Goal: Information Seeking & Learning: Learn about a topic

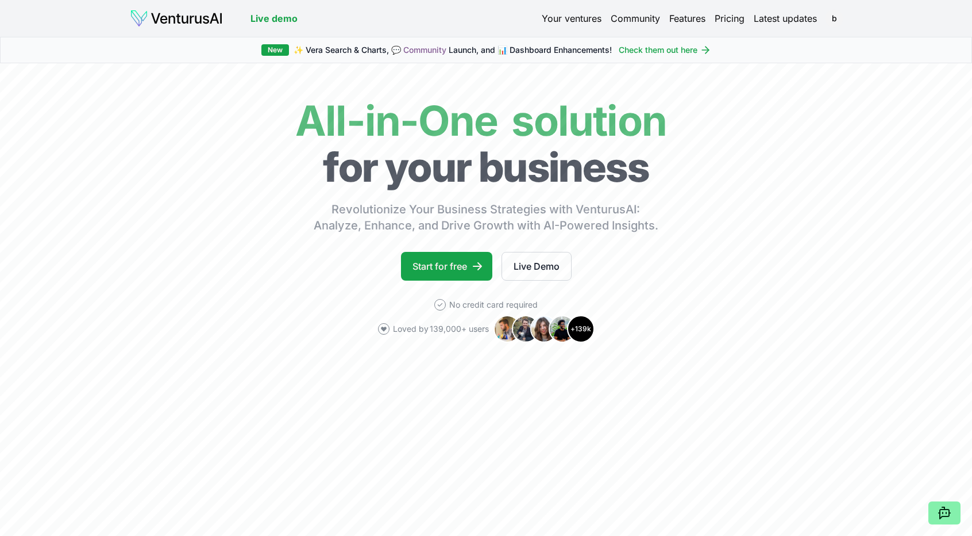
click at [184, 21] on img at bounding box center [176, 18] width 93 height 18
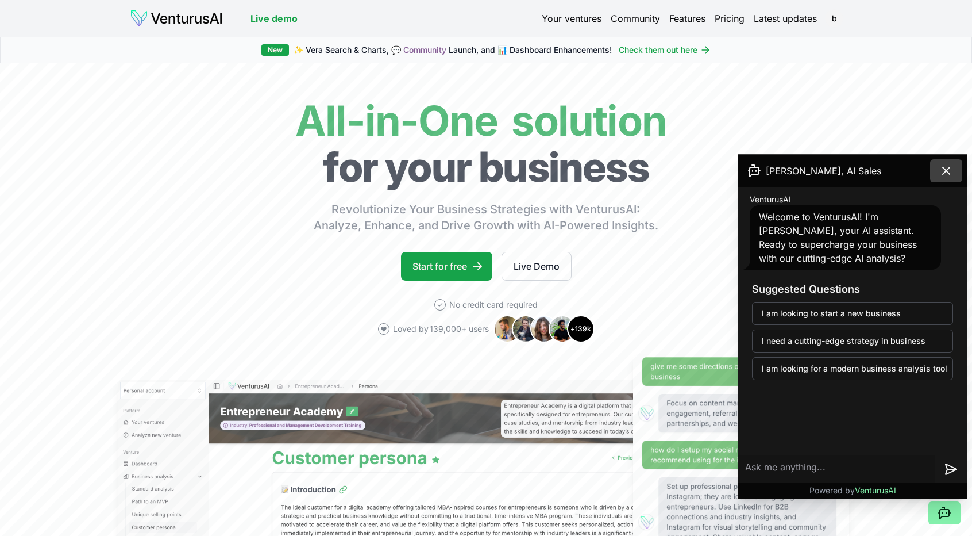
click at [948, 174] on icon at bounding box center [947, 171] width 14 height 14
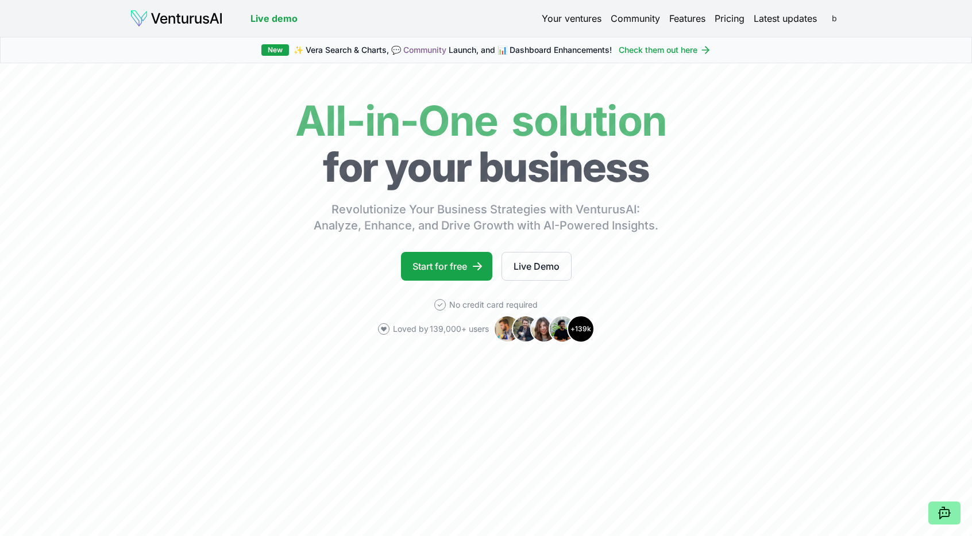
click at [834, 17] on html "We value your privacy We use cookies to enhance your browsing experience, serve…" at bounding box center [486, 268] width 972 height 536
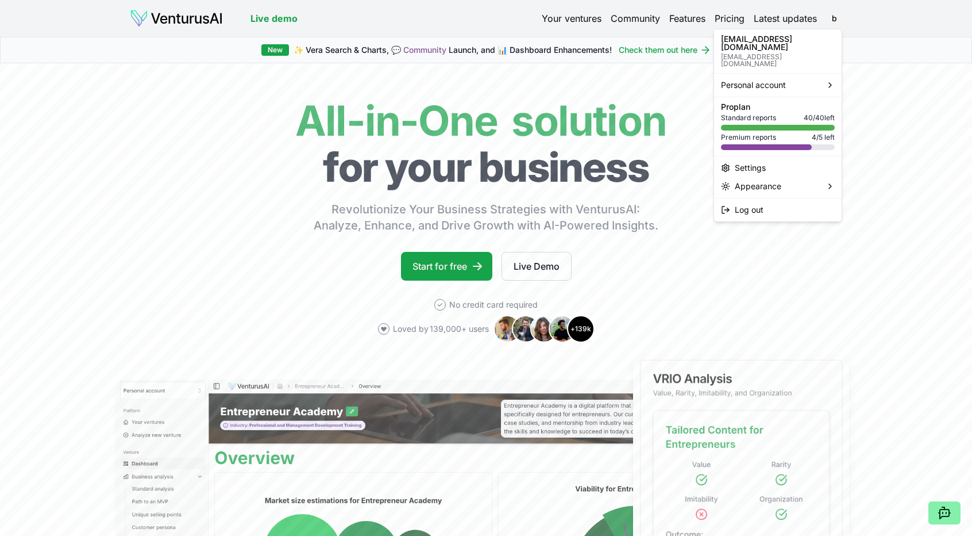
click at [572, 20] on html "We value your privacy We use cookies to enhance your browsing experience, serve…" at bounding box center [486, 268] width 972 height 536
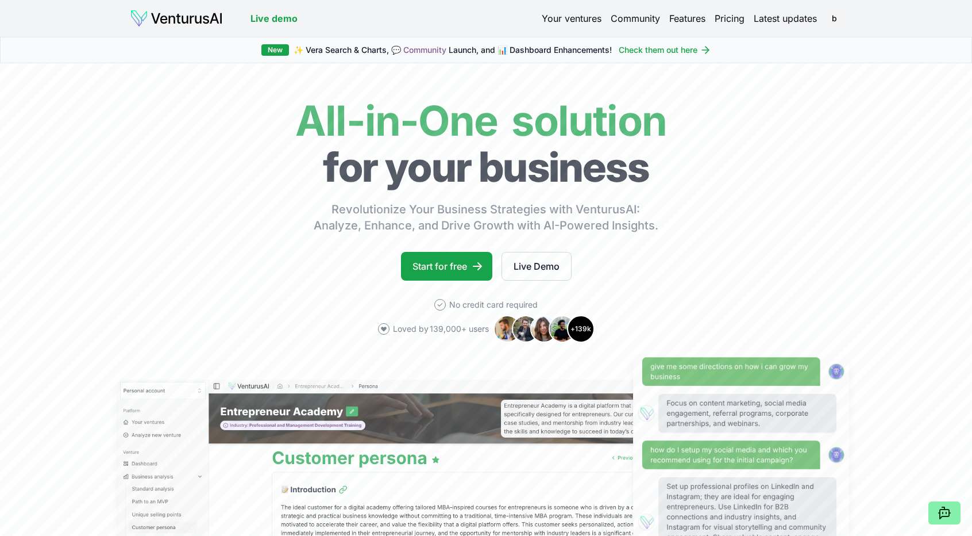
click at [572, 20] on link "Your ventures" at bounding box center [572, 18] width 60 height 14
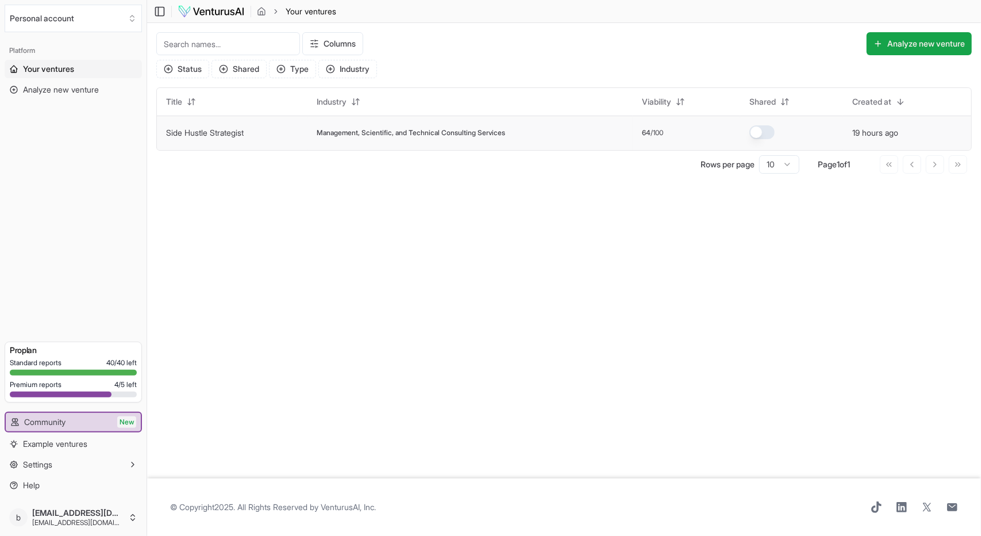
click at [251, 130] on td "Side Hustle Strategist" at bounding box center [232, 132] width 151 height 34
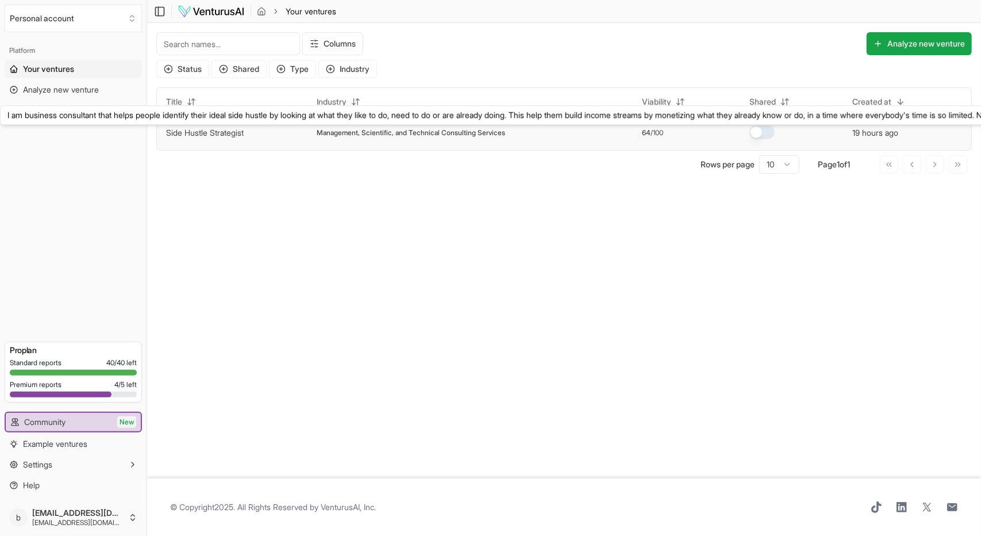
click at [228, 134] on link "Side Hustle Strategist" at bounding box center [205, 133] width 78 height 10
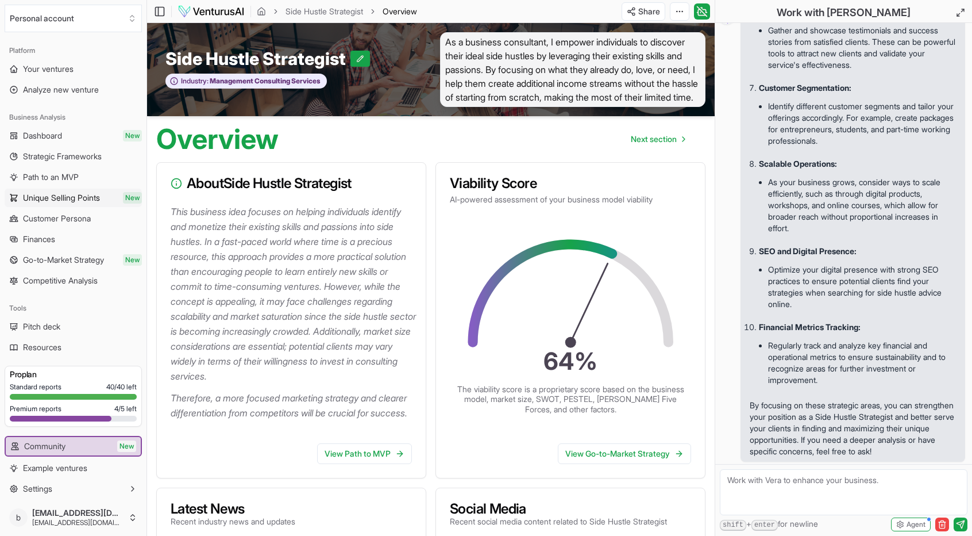
click at [56, 196] on span "Unique Selling Points" at bounding box center [61, 197] width 77 height 11
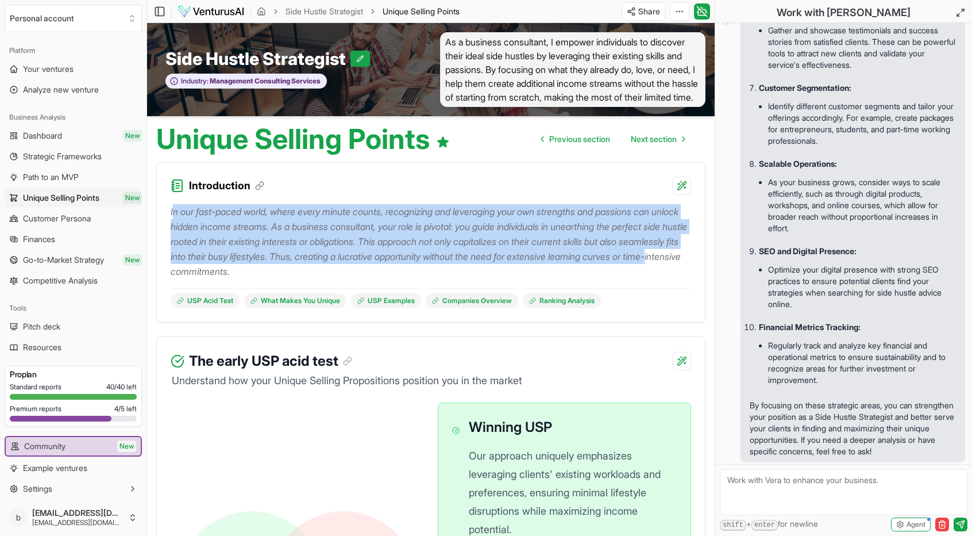
drag, startPoint x: 172, startPoint y: 224, endPoint x: 316, endPoint y: 288, distance: 157.2
click at [316, 279] on p "In our fast-paced world, where every minute counts, recognizing and leveraging …" at bounding box center [431, 241] width 521 height 75
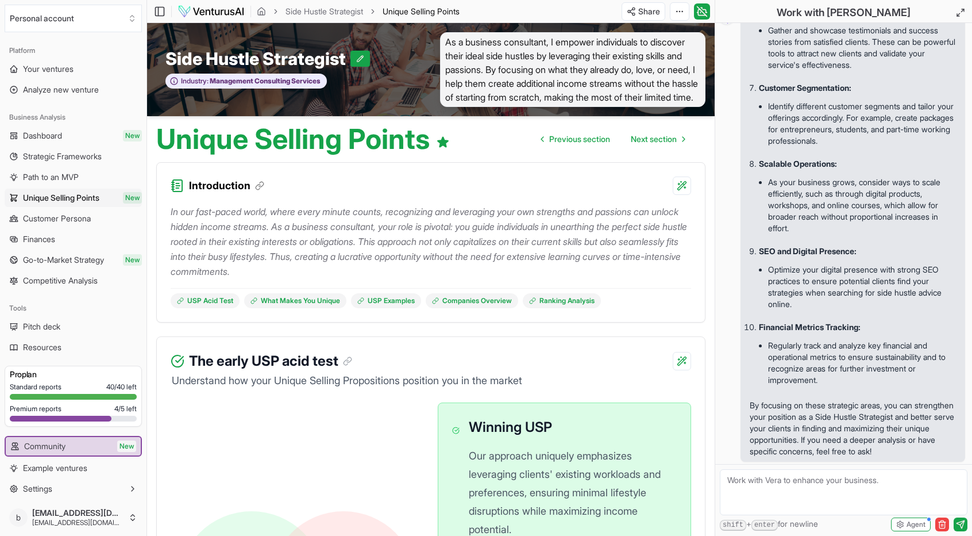
click at [170, 224] on div "In our fast-paced world, where every minute counts, recognizing and leveraging …" at bounding box center [431, 258] width 548 height 127
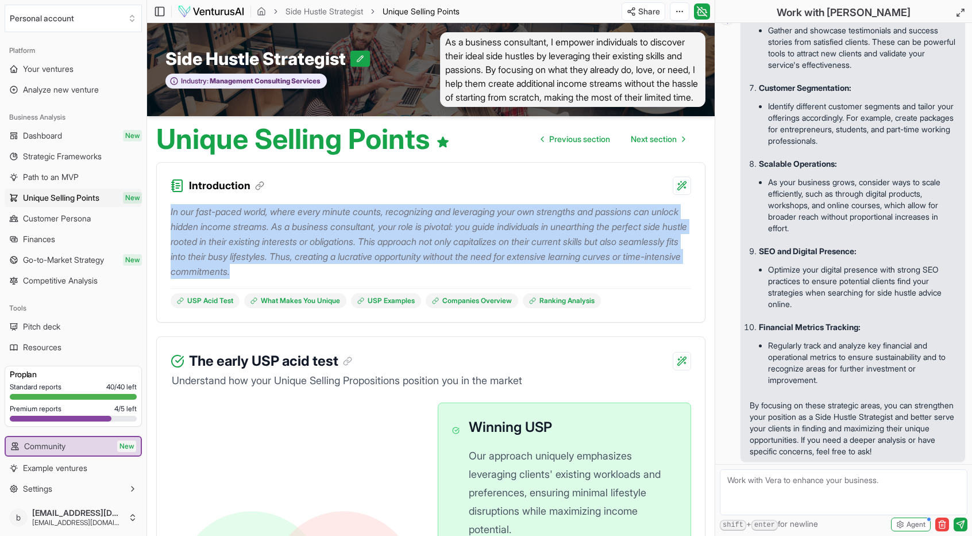
drag, startPoint x: 171, startPoint y: 224, endPoint x: 437, endPoint y: 291, distance: 273.9
click at [437, 279] on p "In our fast-paced world, where every minute counts, recognizing and leveraging …" at bounding box center [431, 241] width 521 height 75
copy p "In our fast-paced world, where every minute counts, recognizing and leveraging …"
